Goal: Complete application form

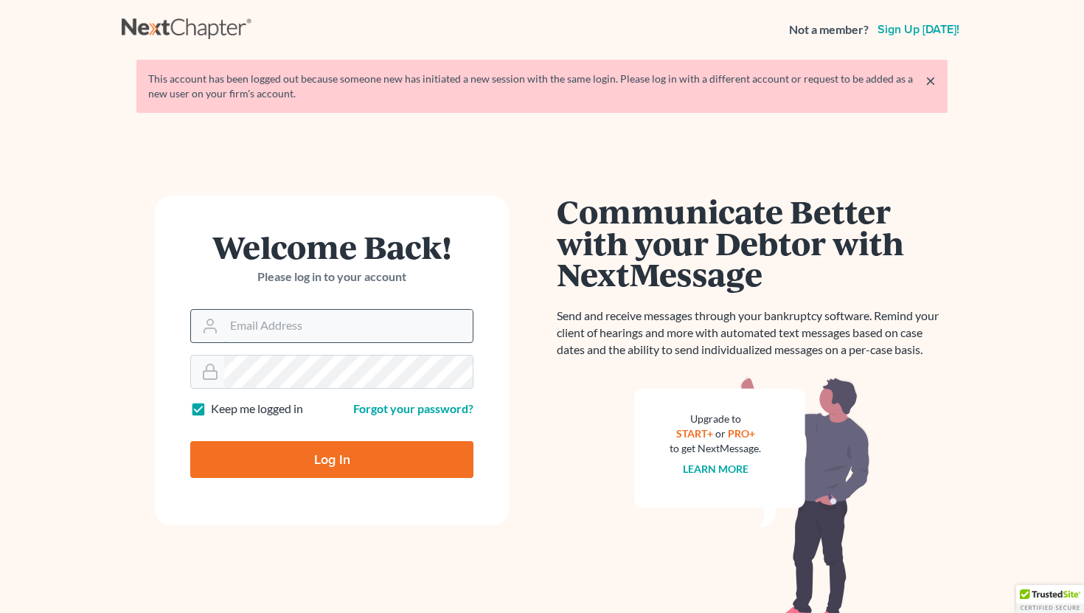
click at [366, 325] on input "Email Address" at bounding box center [348, 326] width 249 height 32
type input "[EMAIL_ADDRESS][DOMAIN_NAME]"
click at [290, 468] on input "Log In" at bounding box center [331, 459] width 283 height 37
type input "Thinking..."
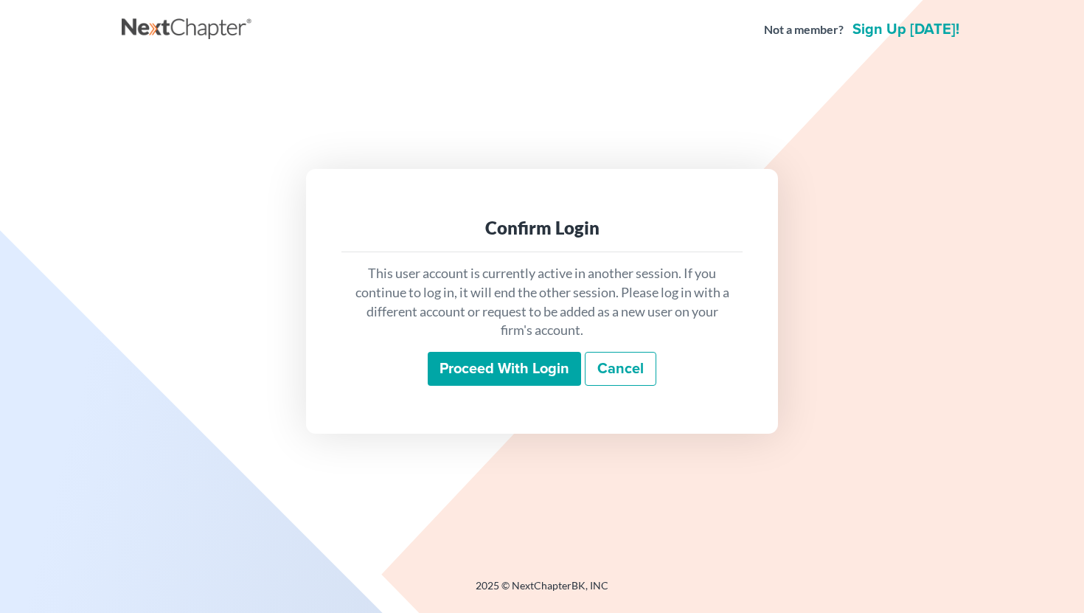
click at [461, 369] on input "Proceed with login" at bounding box center [504, 369] width 153 height 34
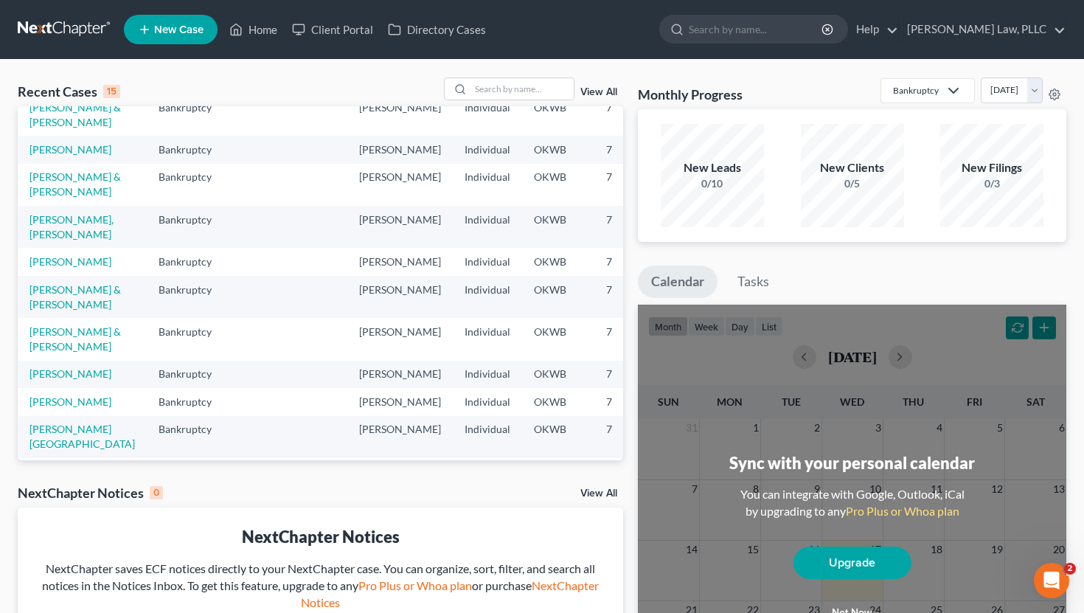
scroll to position [111, 0]
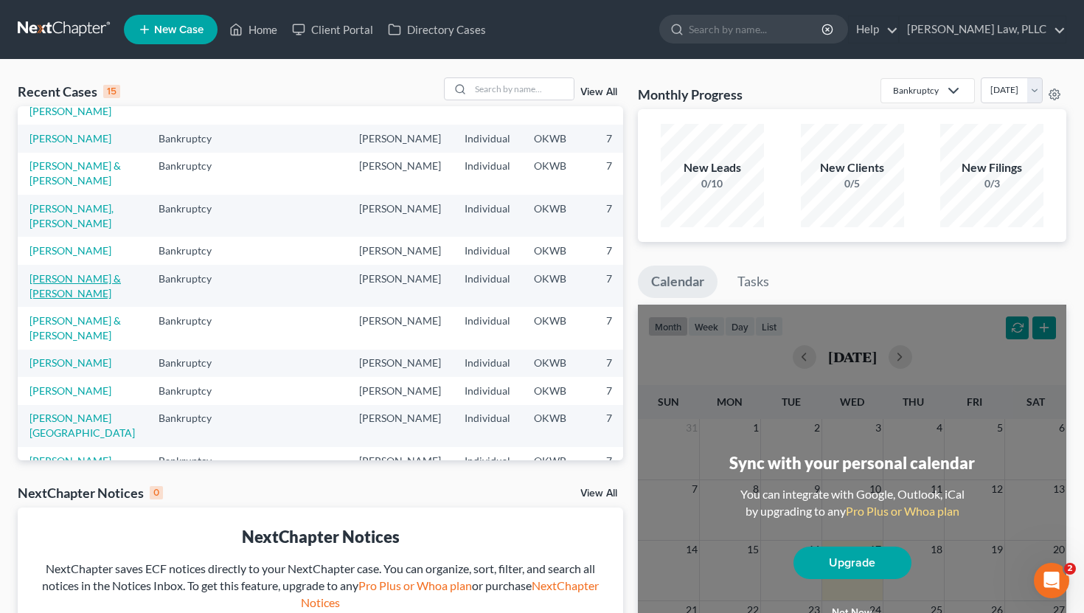
click at [42, 299] on link "[PERSON_NAME] & [PERSON_NAME]" at bounding box center [74, 285] width 91 height 27
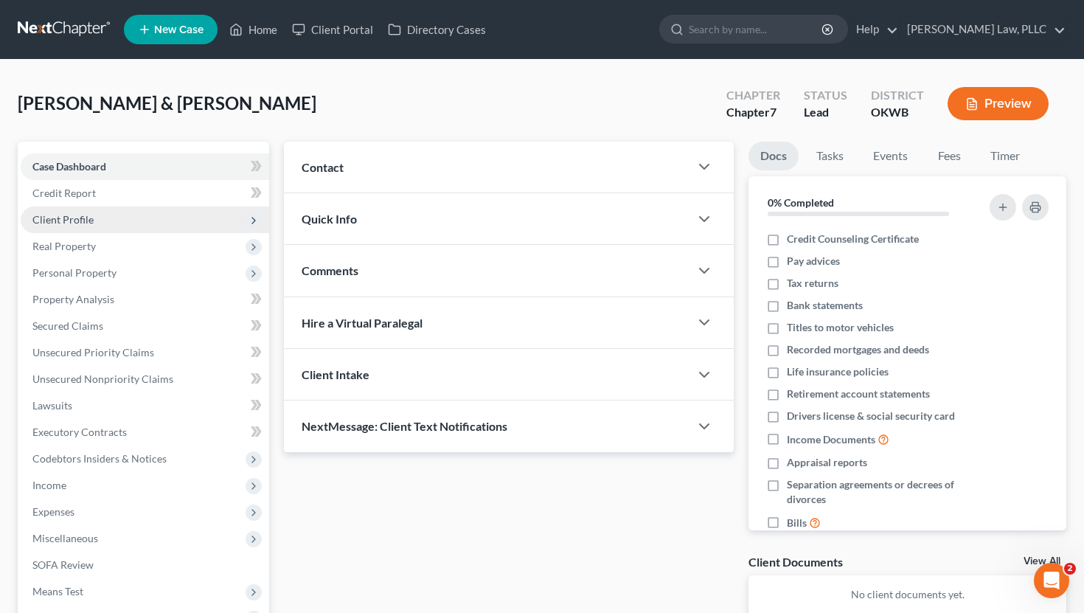
click at [106, 218] on span "Client Profile" at bounding box center [145, 219] width 249 height 27
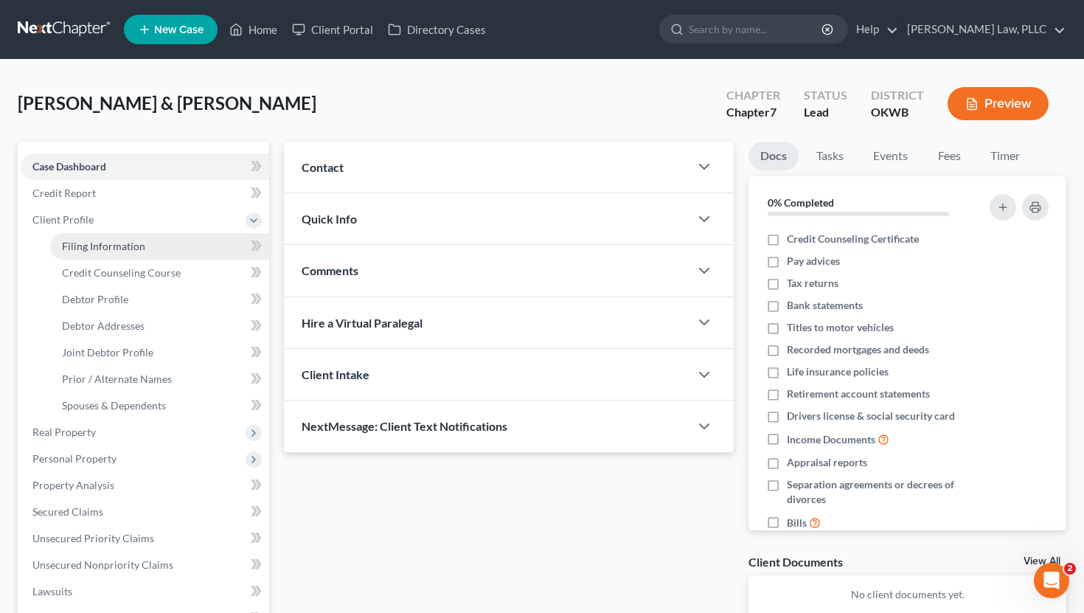
click at [103, 249] on span "Filing Information" at bounding box center [103, 246] width 83 height 13
select select "1"
select select "0"
select select "37"
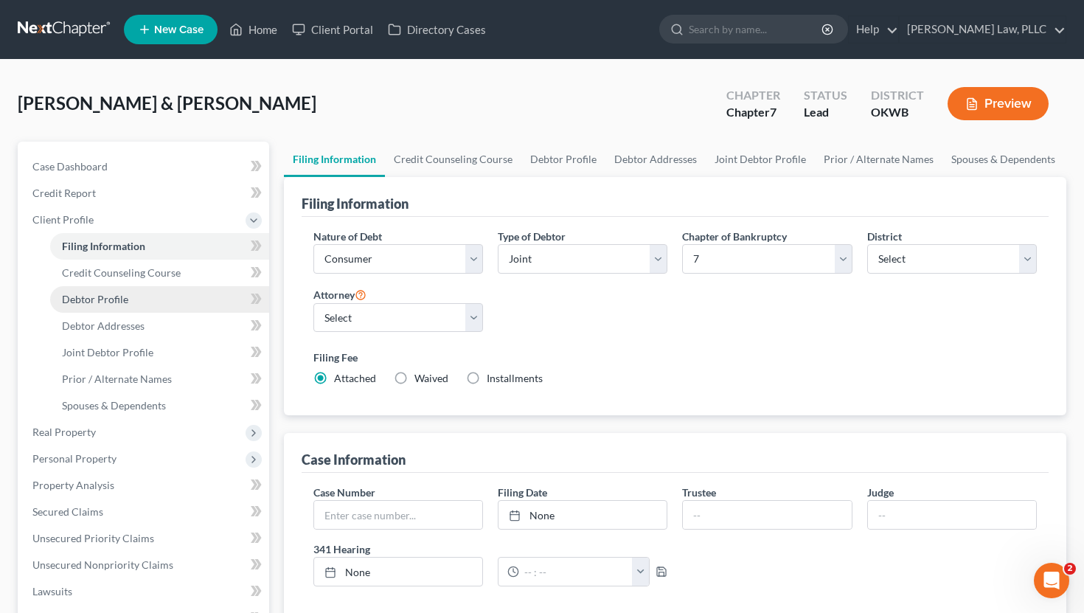
click at [156, 297] on link "Debtor Profile" at bounding box center [159, 299] width 219 height 27
select select "1"
select select "4"
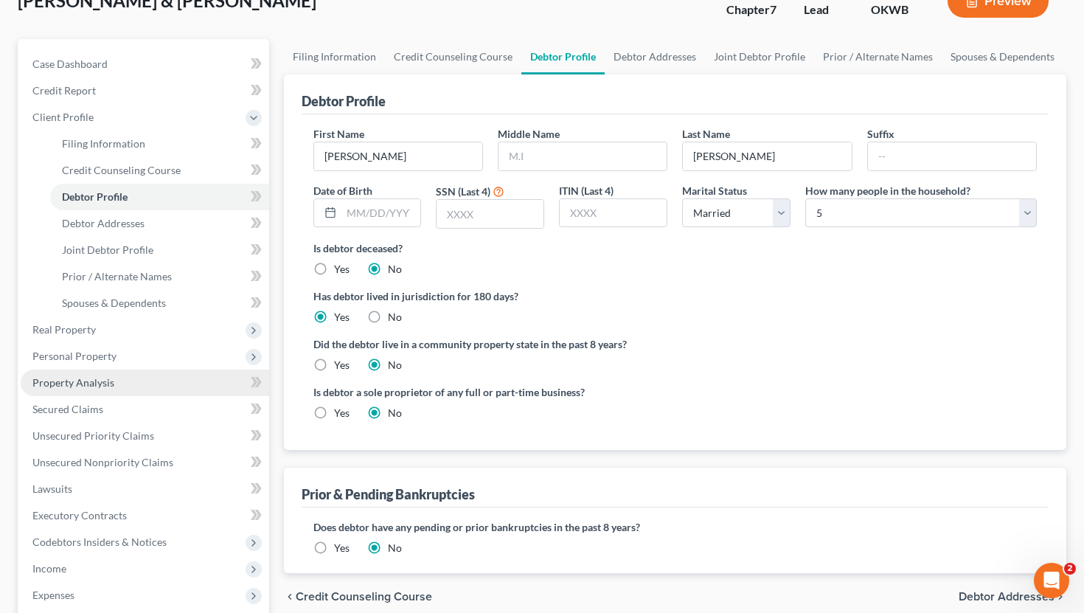
scroll to position [263, 0]
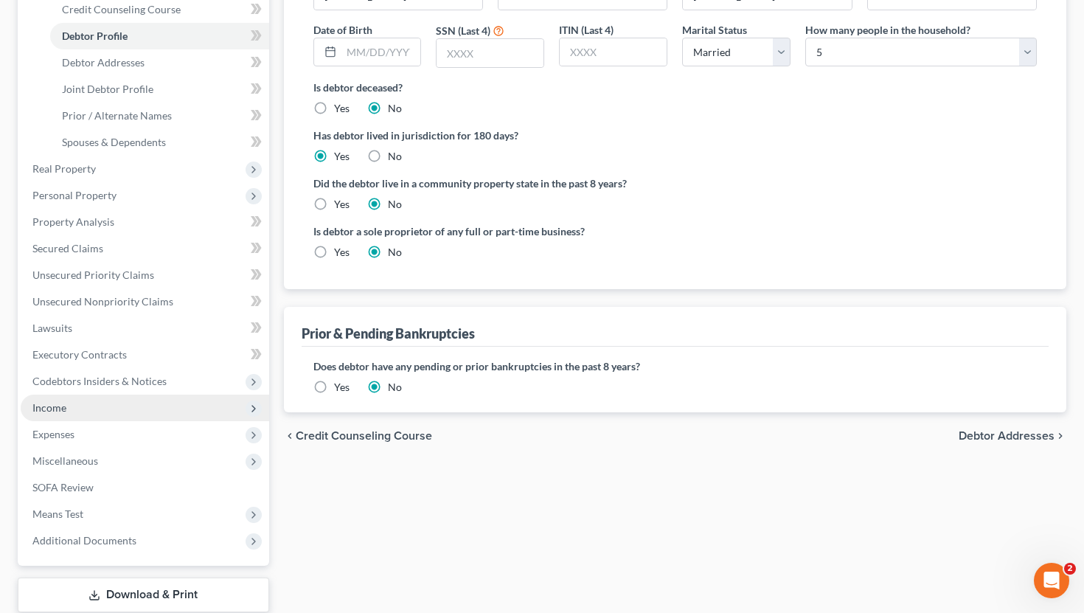
click at [86, 417] on span "Income" at bounding box center [145, 408] width 249 height 27
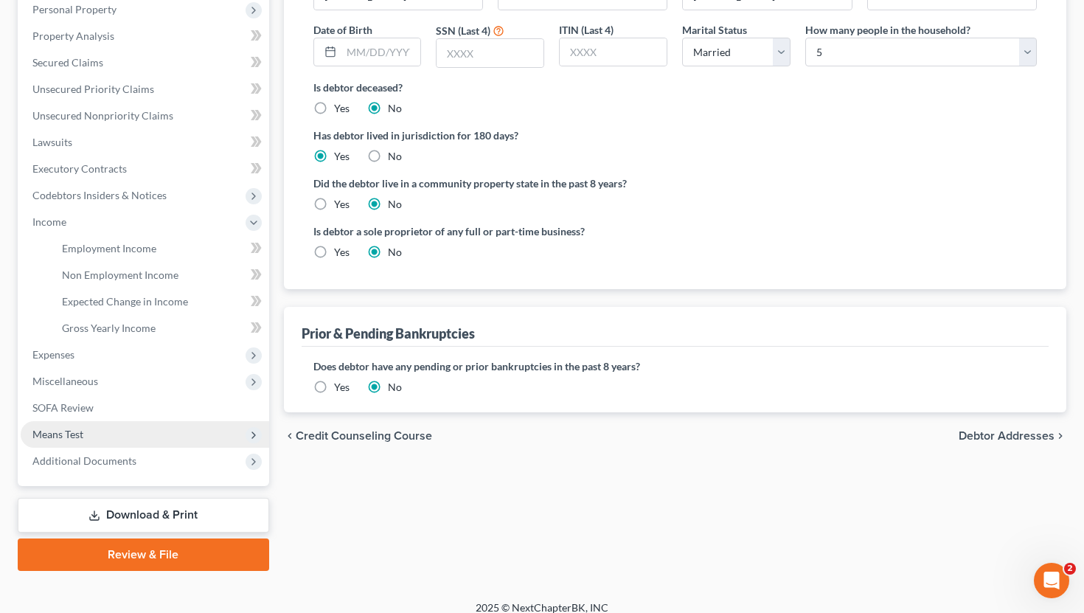
click at [81, 439] on span "Means Test" at bounding box center [57, 434] width 51 height 13
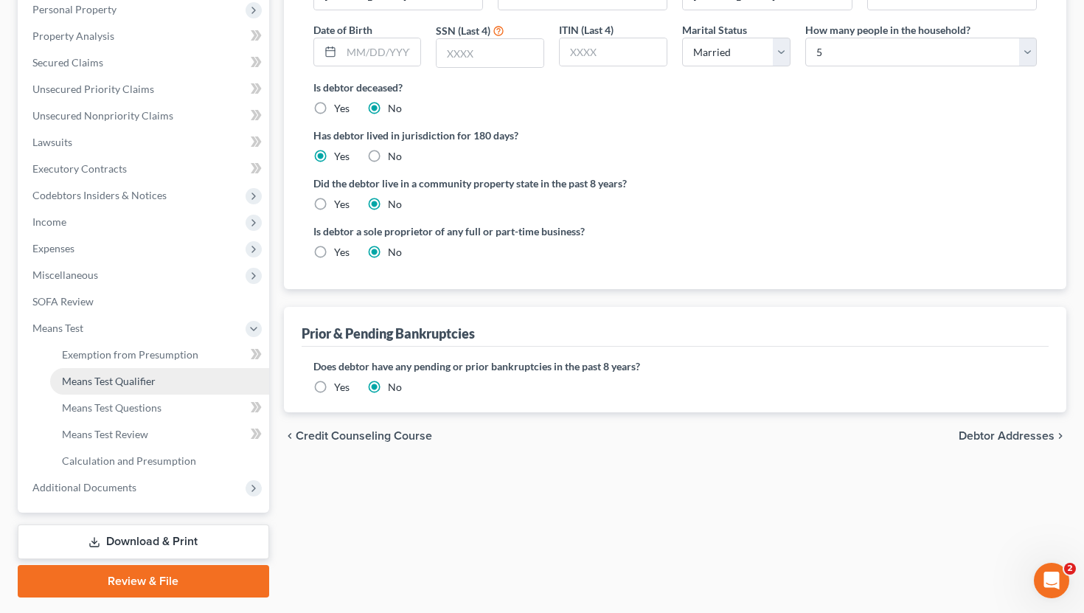
click at [117, 383] on span "Means Test Qualifier" at bounding box center [109, 381] width 94 height 13
